Goal: Task Accomplishment & Management: Manage account settings

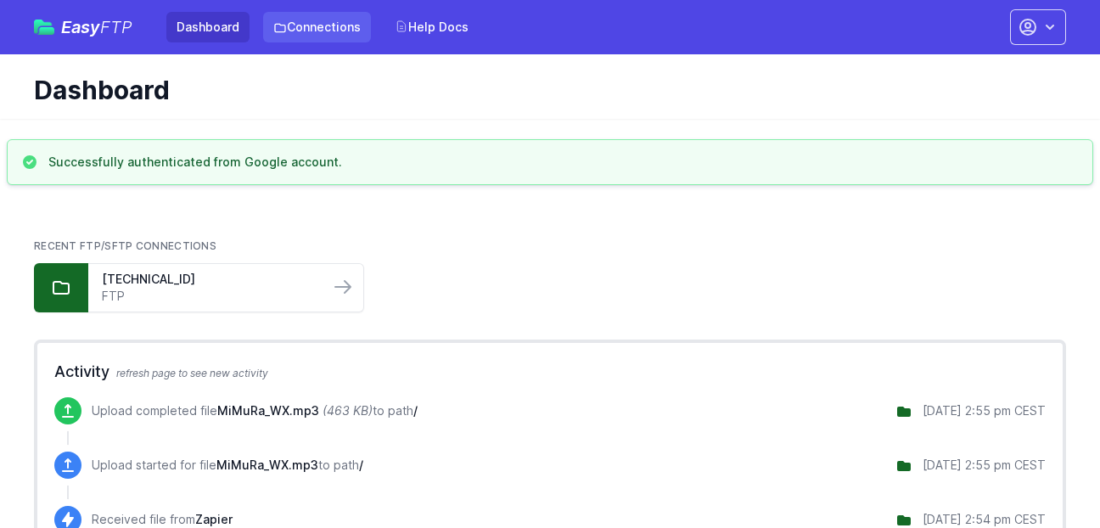
click at [311, 22] on link "Connections" at bounding box center [317, 27] width 108 height 31
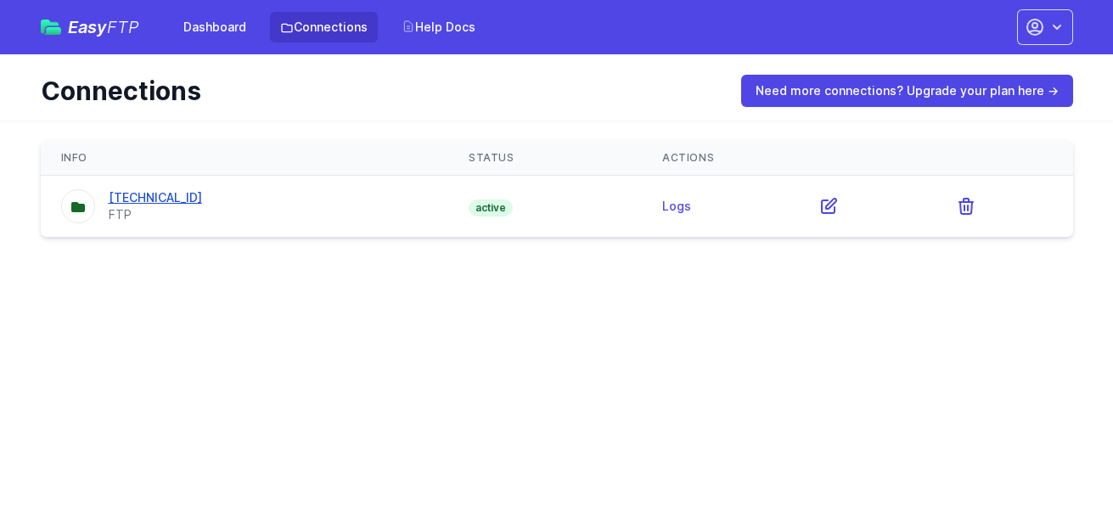
click at [146, 199] on link "[TECHNICAL_ID]" at bounding box center [155, 197] width 93 height 14
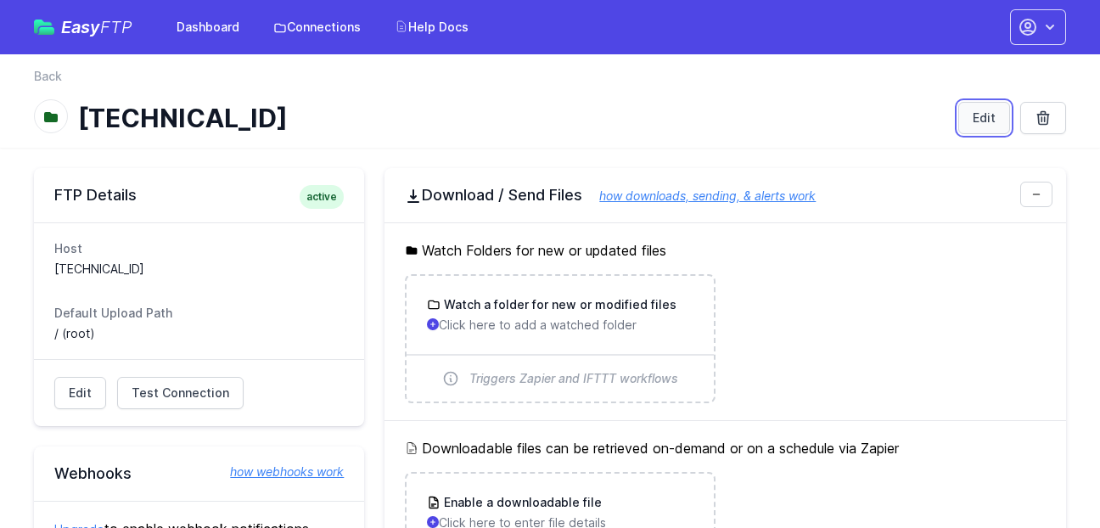
click at [972, 121] on link "Edit" at bounding box center [984, 118] width 52 height 32
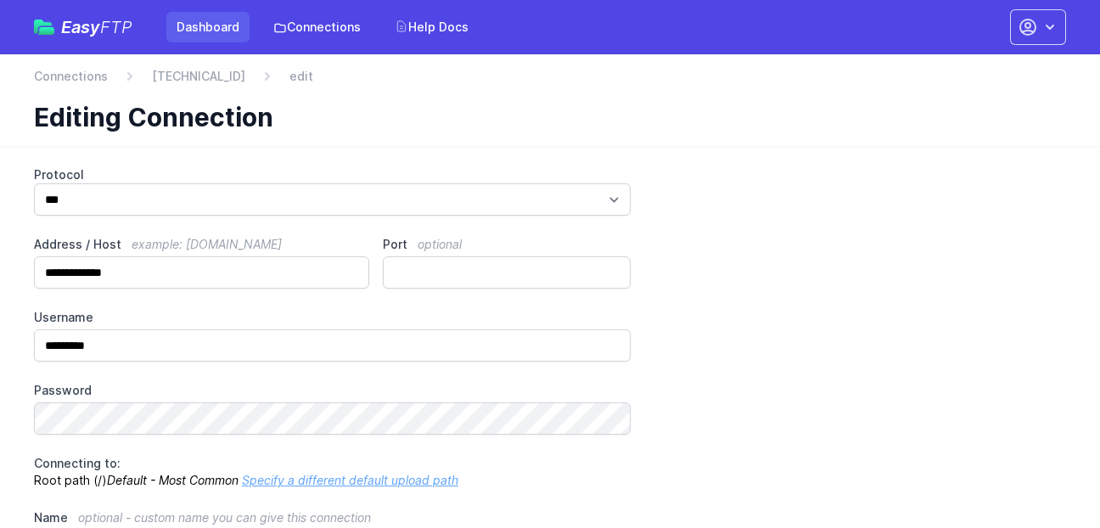
click at [201, 28] on link "Dashboard" at bounding box center [207, 27] width 83 height 31
